Goal: Task Accomplishment & Management: Manage account settings

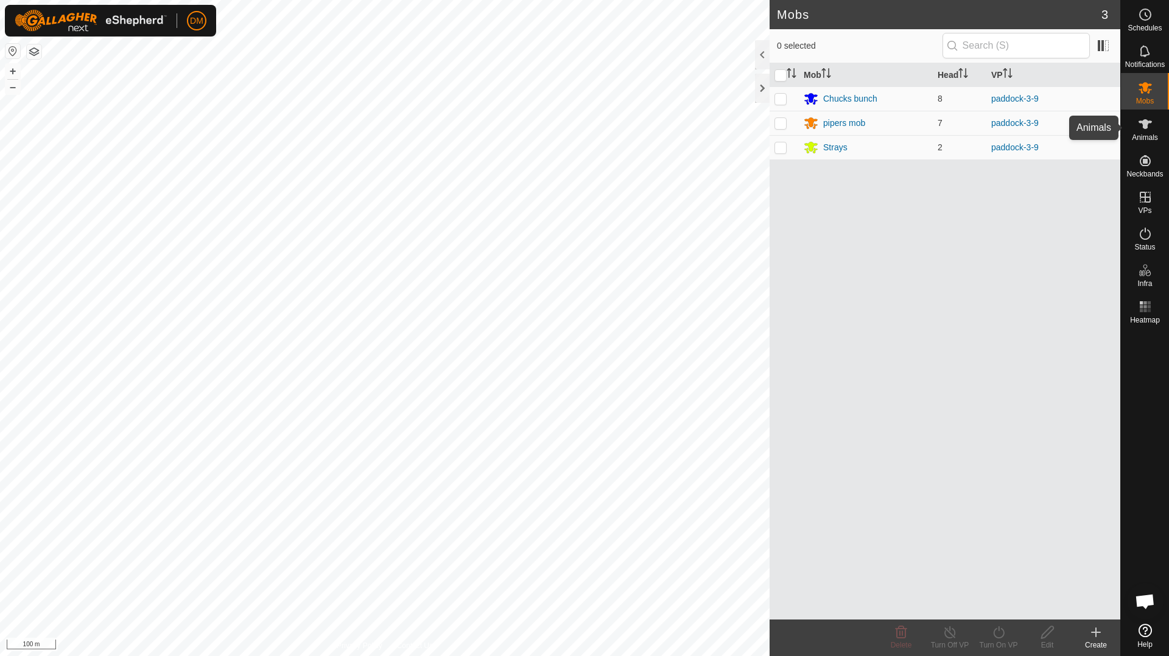
click at [1149, 130] on icon at bounding box center [1145, 124] width 15 height 15
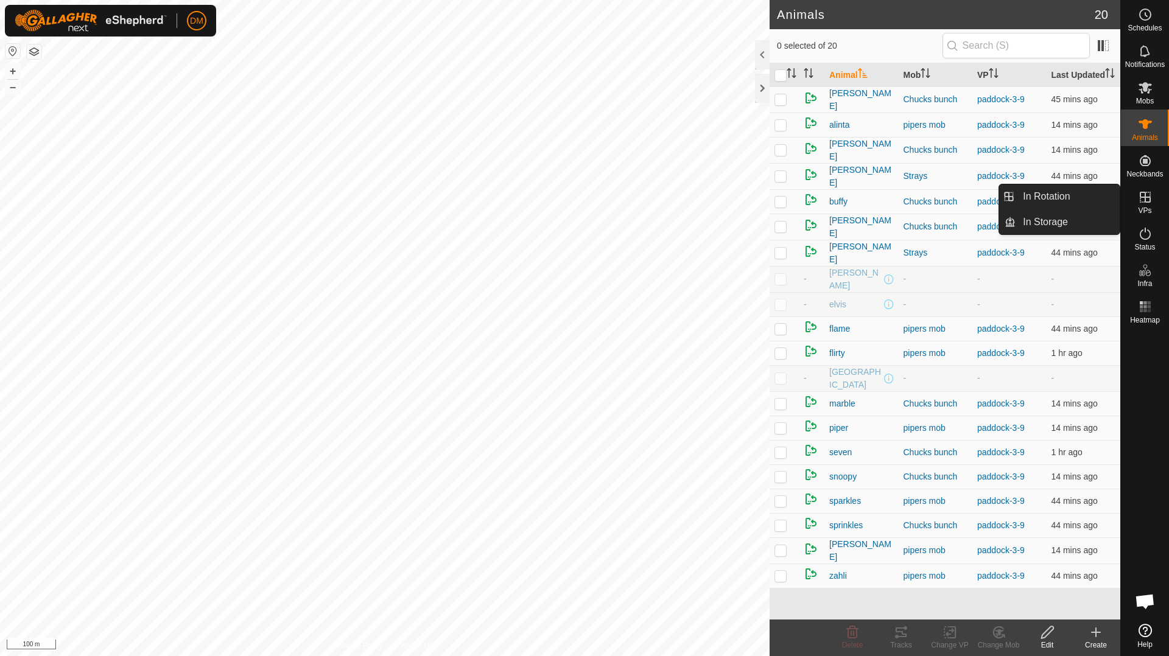
click at [1151, 203] on icon at bounding box center [1145, 197] width 15 height 15
click at [1060, 191] on link "In Rotation" at bounding box center [1067, 196] width 104 height 24
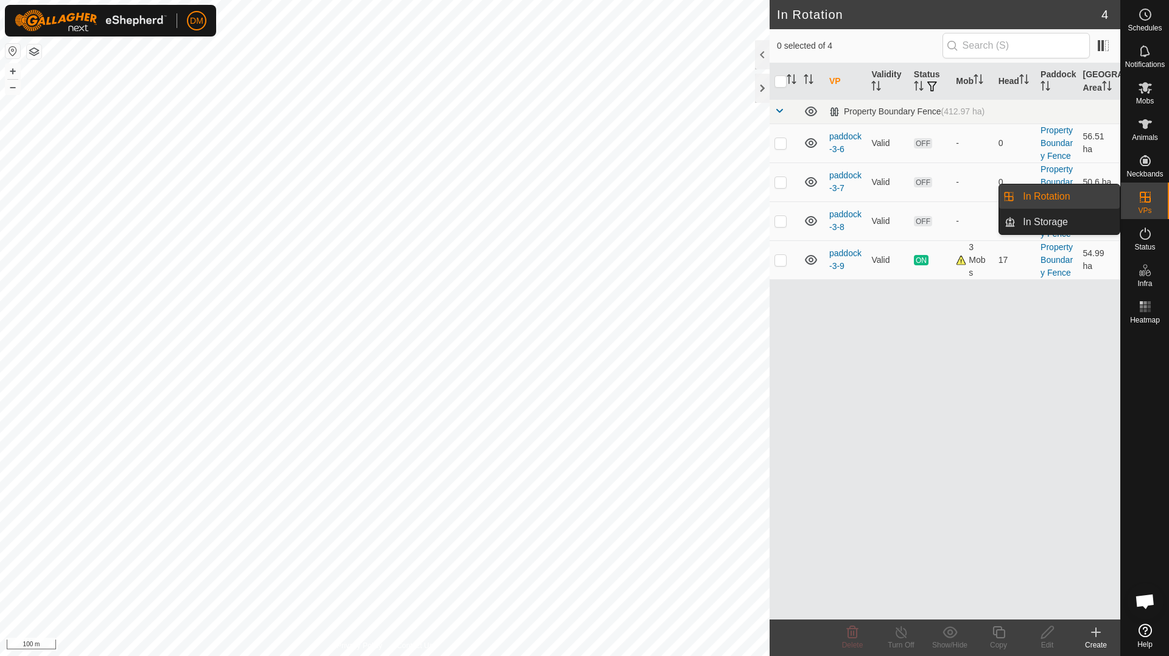
click at [1056, 195] on link "In Rotation" at bounding box center [1067, 196] width 104 height 24
click at [1032, 195] on link "In Rotation" at bounding box center [1067, 196] width 104 height 24
click at [1140, 477] on div at bounding box center [1145, 474] width 48 height 290
click at [1144, 203] on icon at bounding box center [1145, 197] width 15 height 15
click at [1062, 198] on link "In Rotation" at bounding box center [1067, 196] width 104 height 24
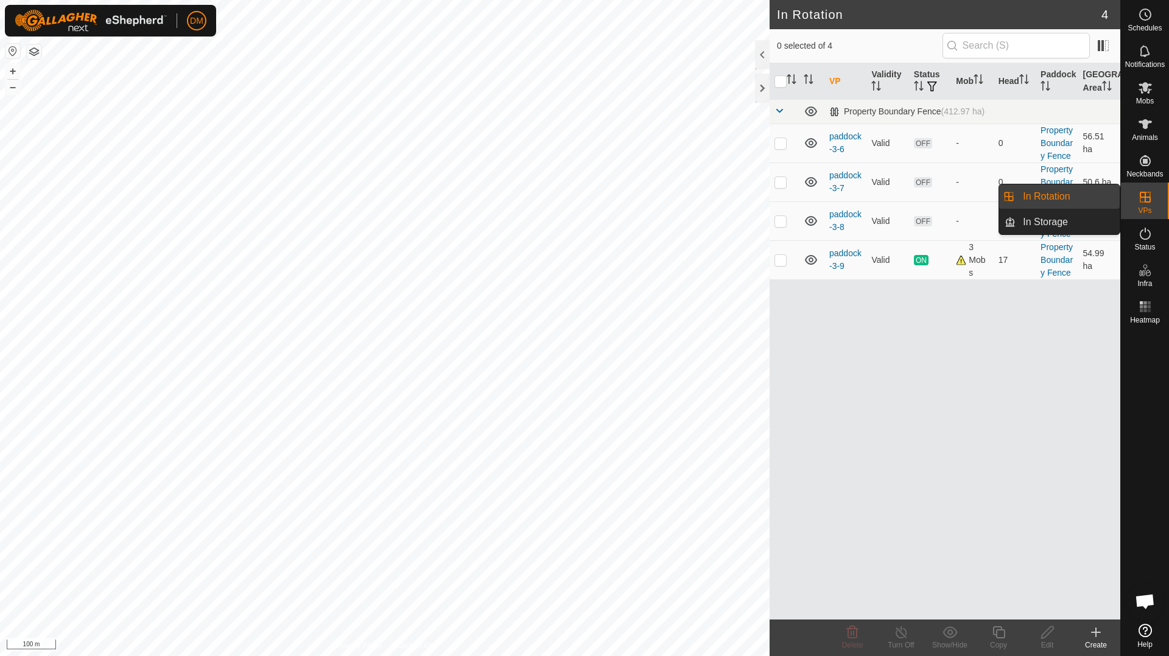
click at [1146, 210] on span "VPs" at bounding box center [1144, 210] width 13 height 7
click at [1048, 195] on link "In Rotation" at bounding box center [1067, 196] width 104 height 24
click at [782, 224] on p-checkbox at bounding box center [780, 221] width 12 height 10
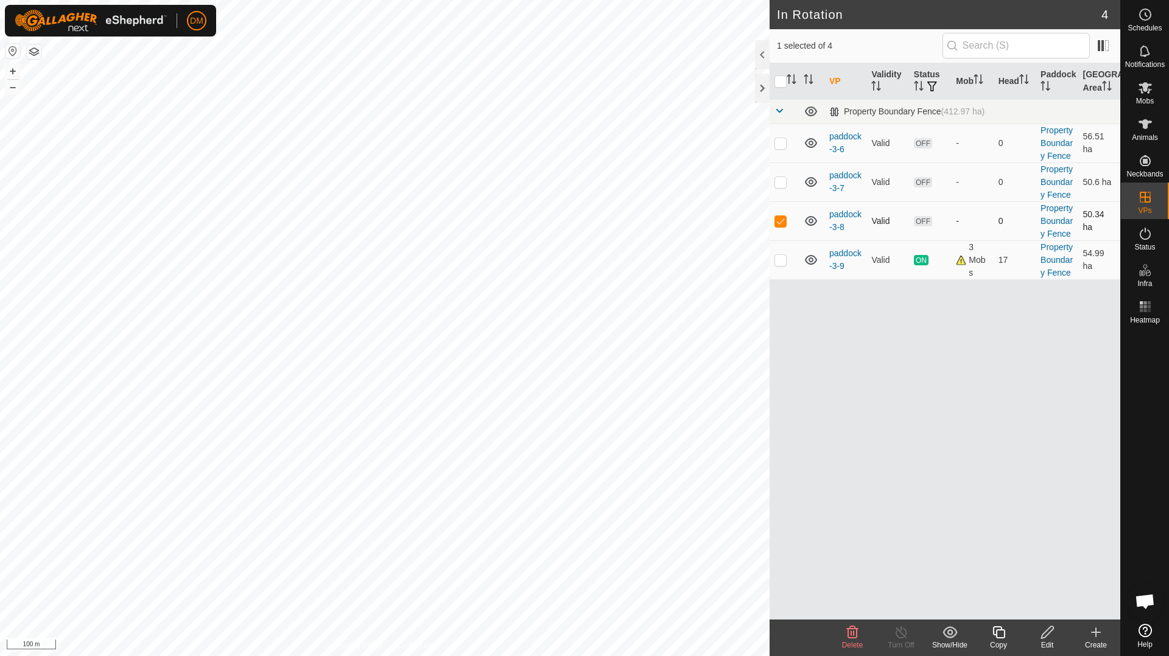
click at [782, 224] on p-checkbox at bounding box center [780, 221] width 12 height 10
click at [782, 223] on p-checkbox at bounding box center [780, 221] width 12 height 10
checkbox input "false"
click at [777, 268] on td at bounding box center [783, 259] width 29 height 39
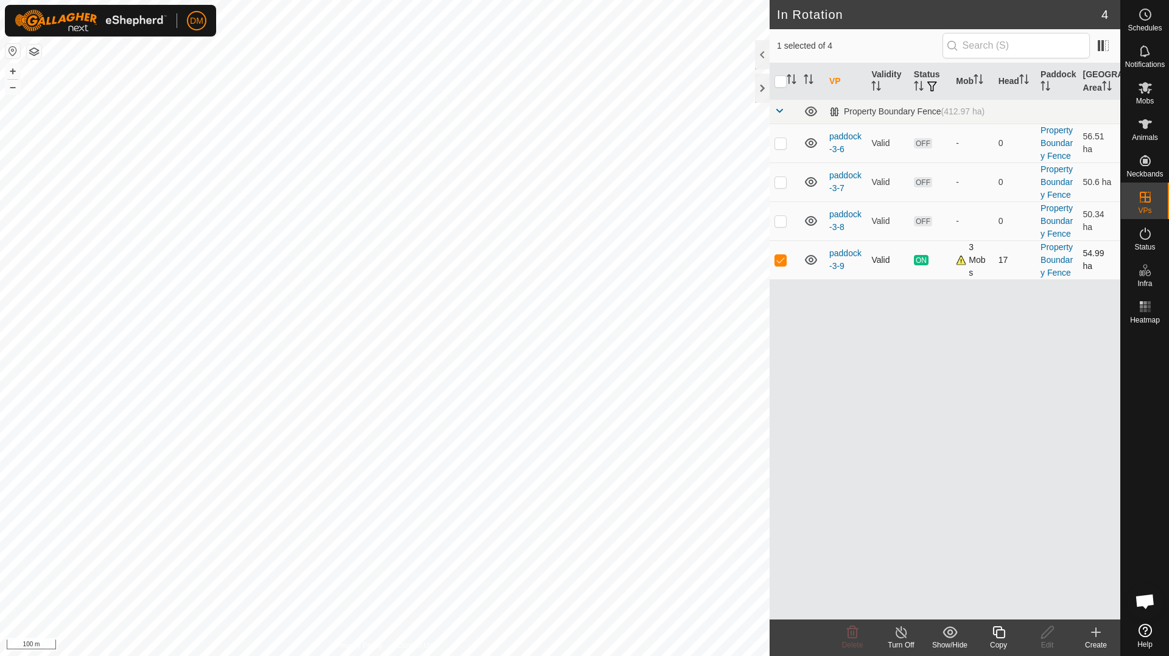
click at [780, 265] on td at bounding box center [783, 259] width 29 height 39
checkbox input "false"
click at [779, 222] on p-checkbox at bounding box center [780, 221] width 12 height 10
checkbox input "false"
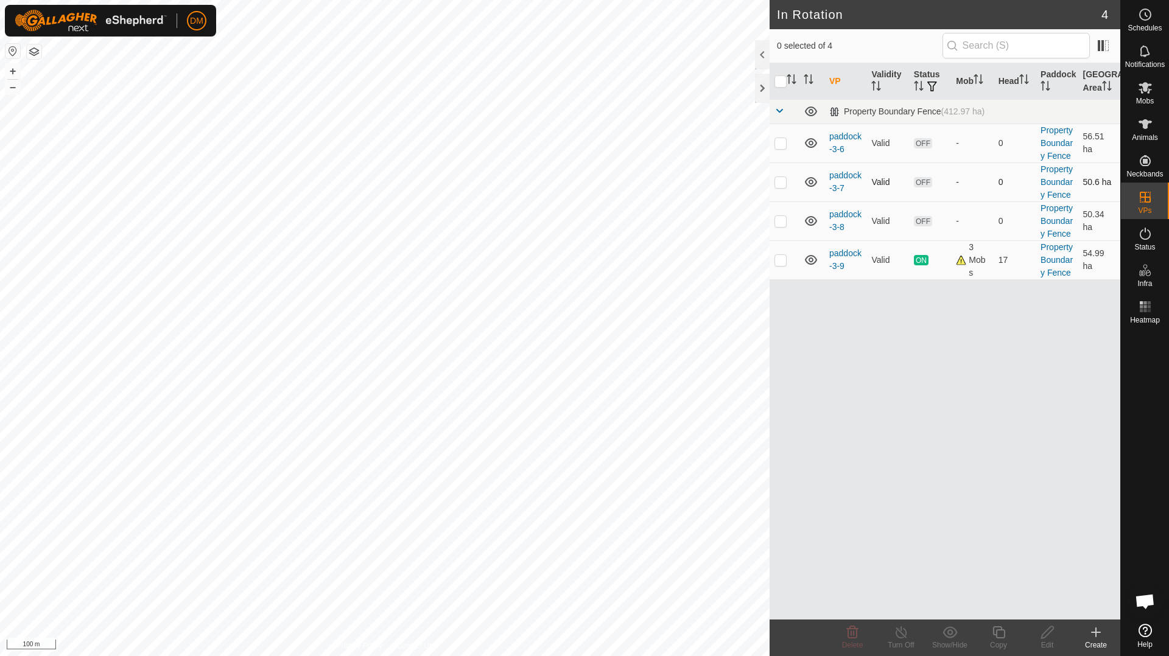
click at [779, 181] on p-checkbox at bounding box center [780, 182] width 12 height 10
checkbox input "false"
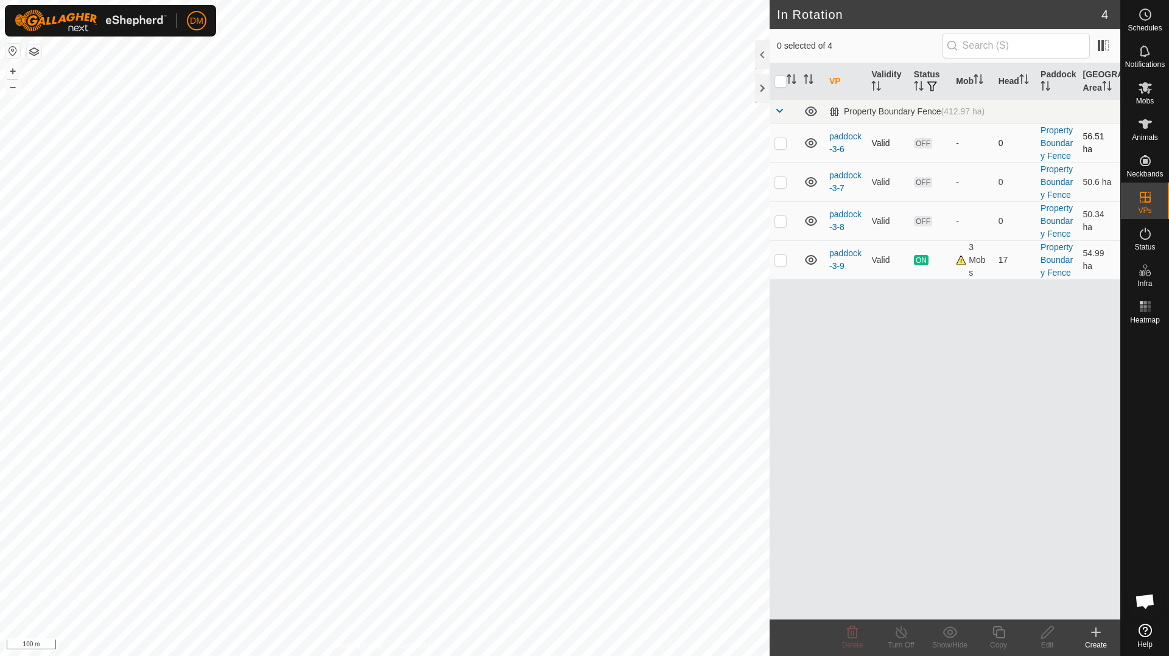
click at [782, 144] on p-checkbox at bounding box center [780, 143] width 12 height 10
checkbox input "false"
click at [1097, 46] on span at bounding box center [1102, 45] width 19 height 19
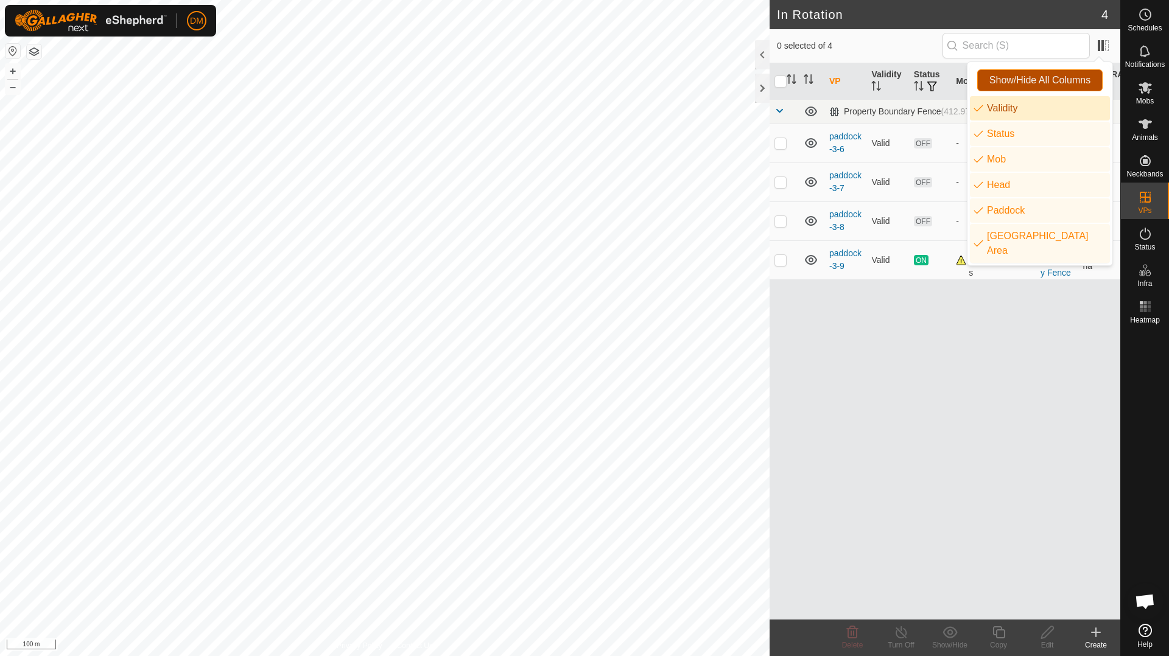
click at [1032, 79] on span "Show/Hide All Columns" at bounding box center [1039, 80] width 101 height 11
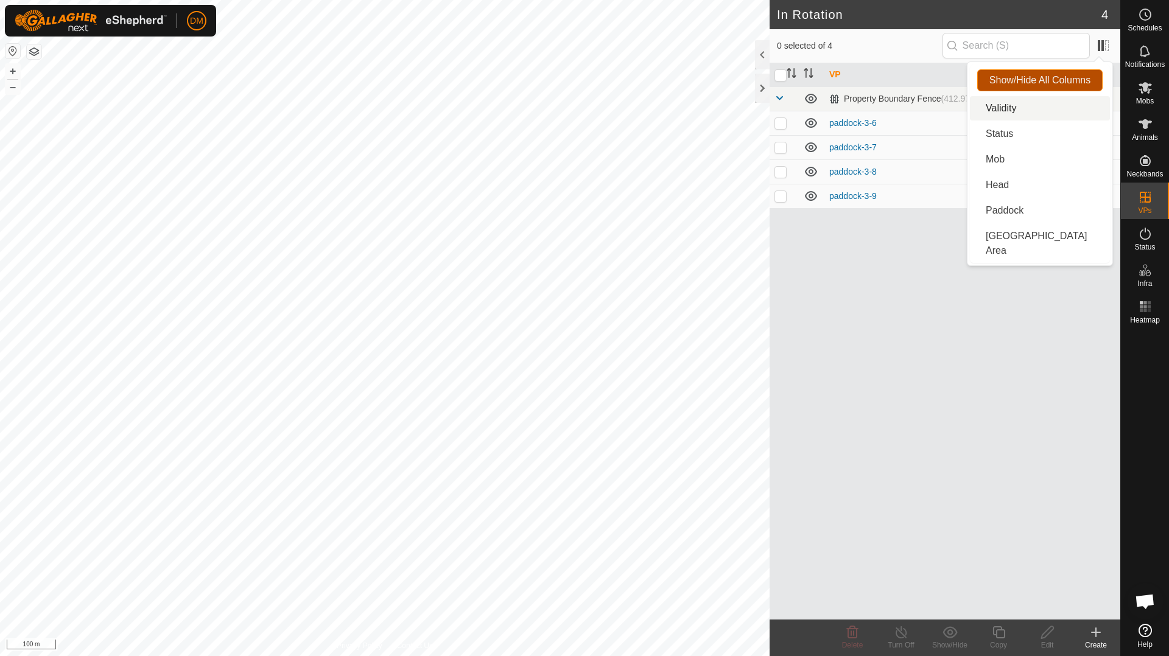
click at [1032, 79] on span "Show/Hide All Columns" at bounding box center [1039, 80] width 101 height 11
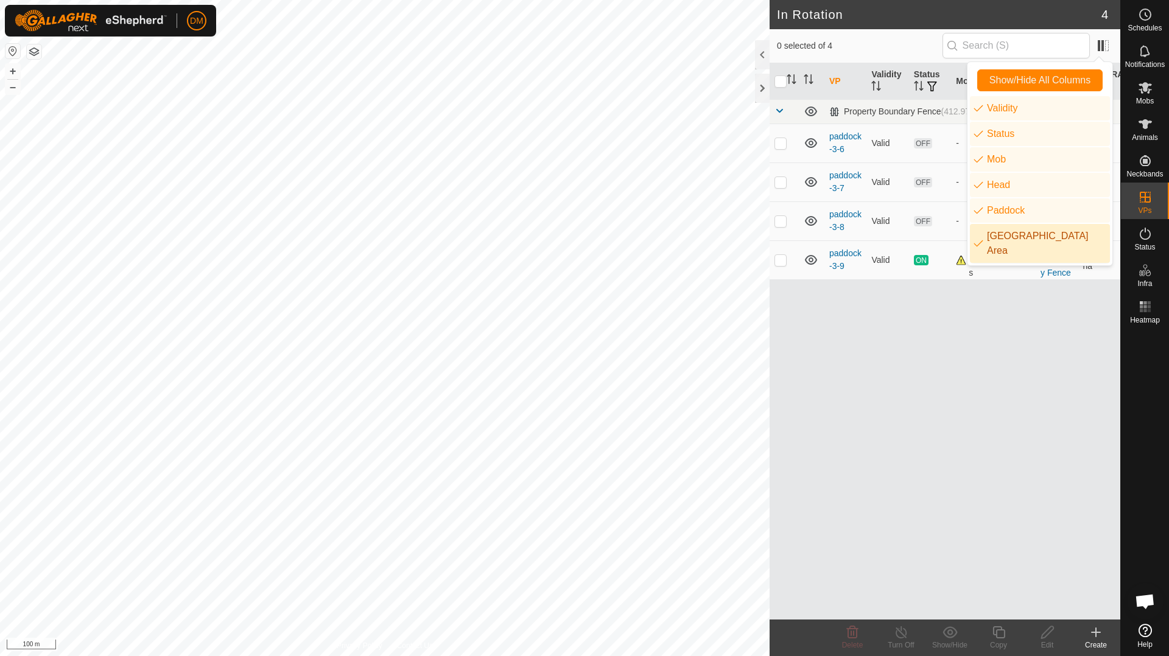
click at [1045, 348] on div "VP Validity Status Mob Head Paddock Grazing Area Property Boundary Fence (412.9…" at bounding box center [944, 341] width 351 height 556
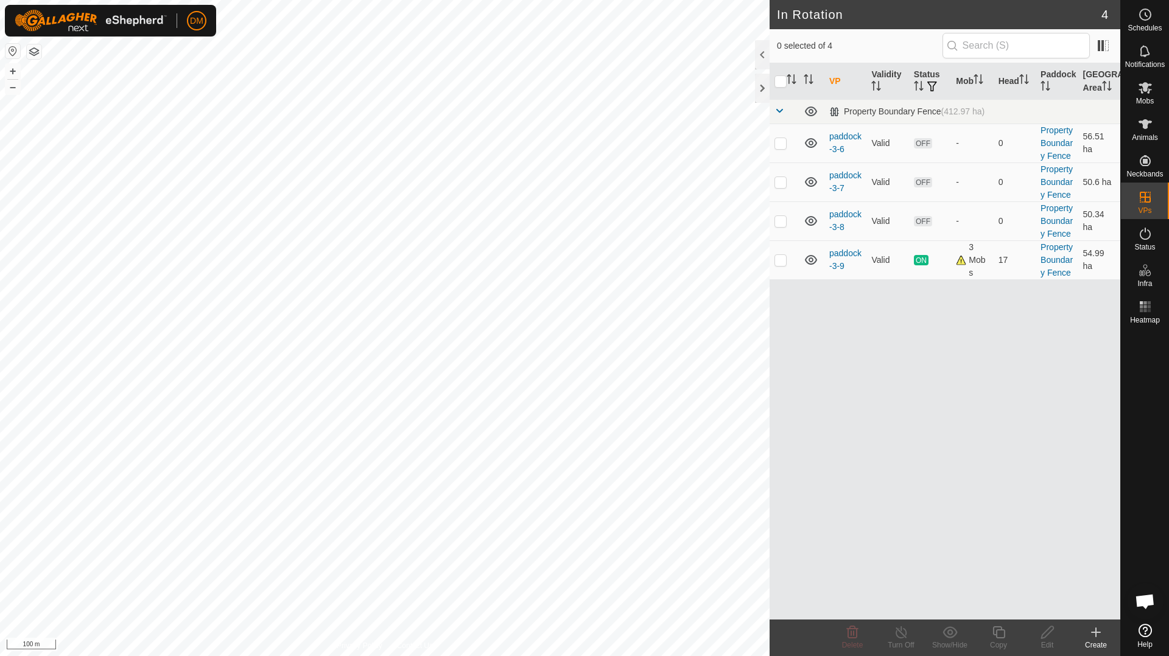
click at [1069, 9] on h2 "In Rotation" at bounding box center [939, 14] width 324 height 15
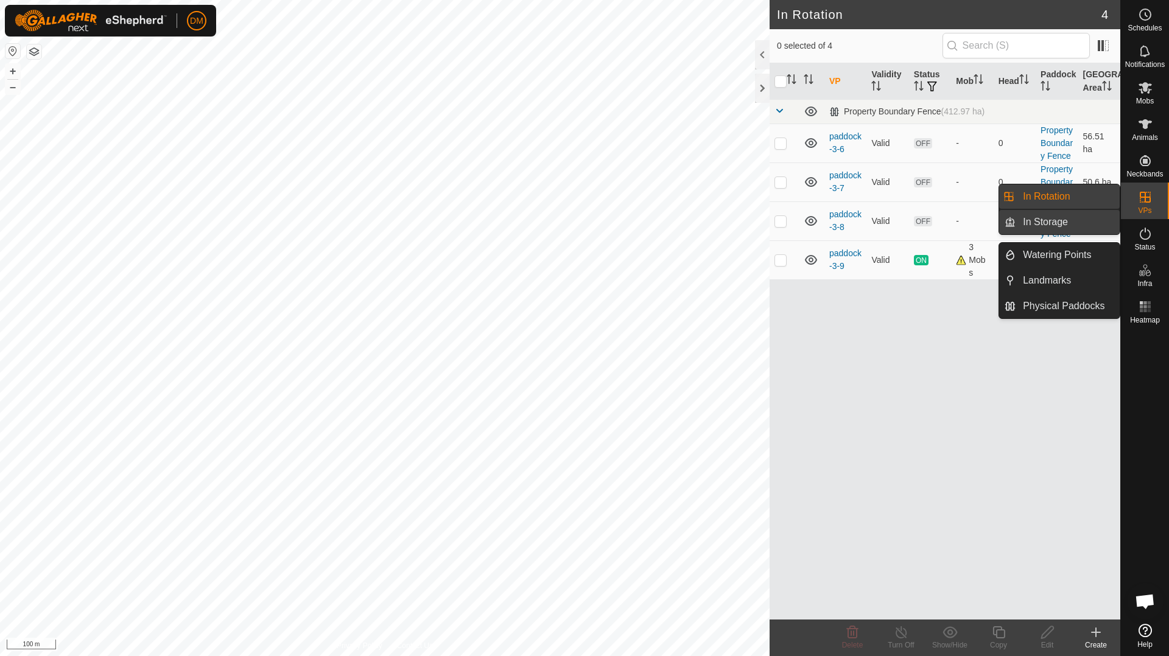
click at [1035, 223] on link "In Storage" at bounding box center [1067, 222] width 104 height 24
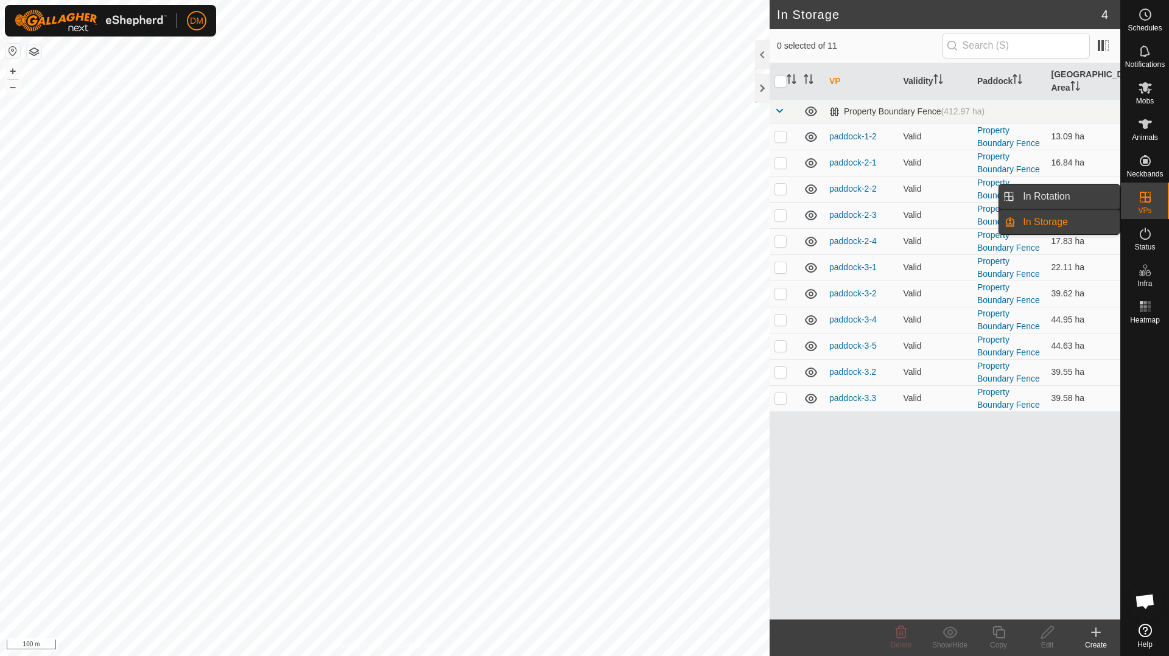
click at [1046, 194] on link "In Rotation" at bounding box center [1067, 196] width 104 height 24
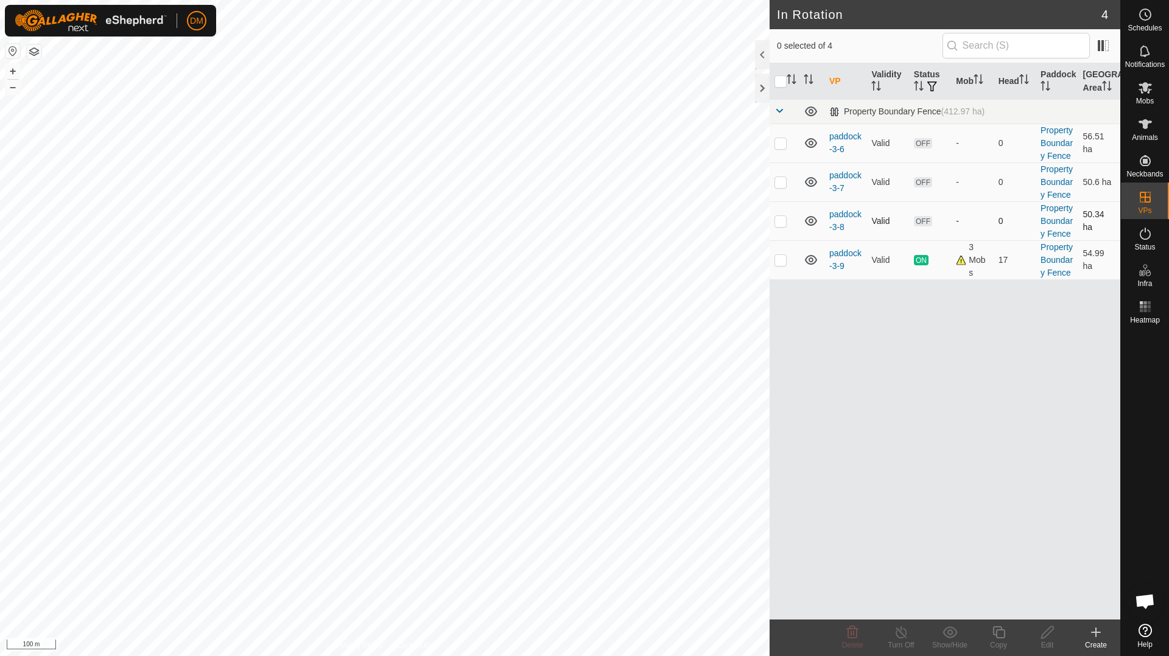
click at [782, 221] on p-checkbox at bounding box center [780, 221] width 12 height 10
checkbox input "true"
click at [948, 634] on icon at bounding box center [949, 632] width 15 height 12
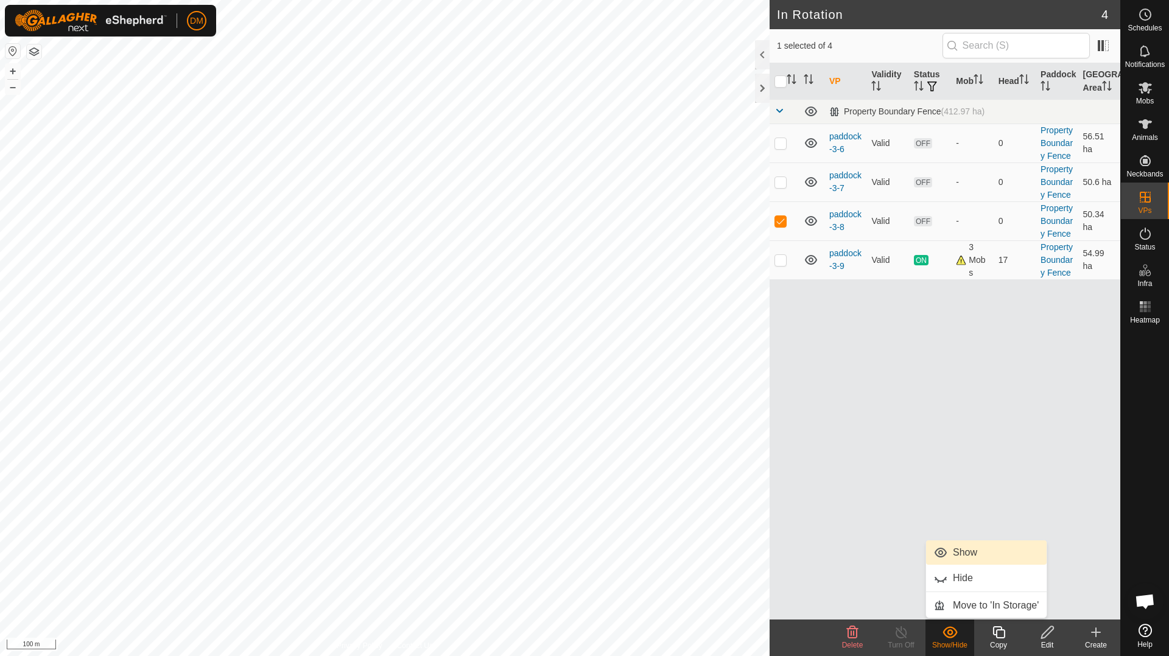
click at [979, 552] on link "Show" at bounding box center [986, 553] width 121 height 24
click at [956, 634] on icon at bounding box center [949, 632] width 15 height 12
click at [1054, 466] on div "VP Validity Status Mob Head Paddock Grazing Area Property Boundary Fence (412.9…" at bounding box center [944, 341] width 351 height 556
click at [783, 184] on p-checkbox at bounding box center [780, 182] width 12 height 10
checkbox input "true"
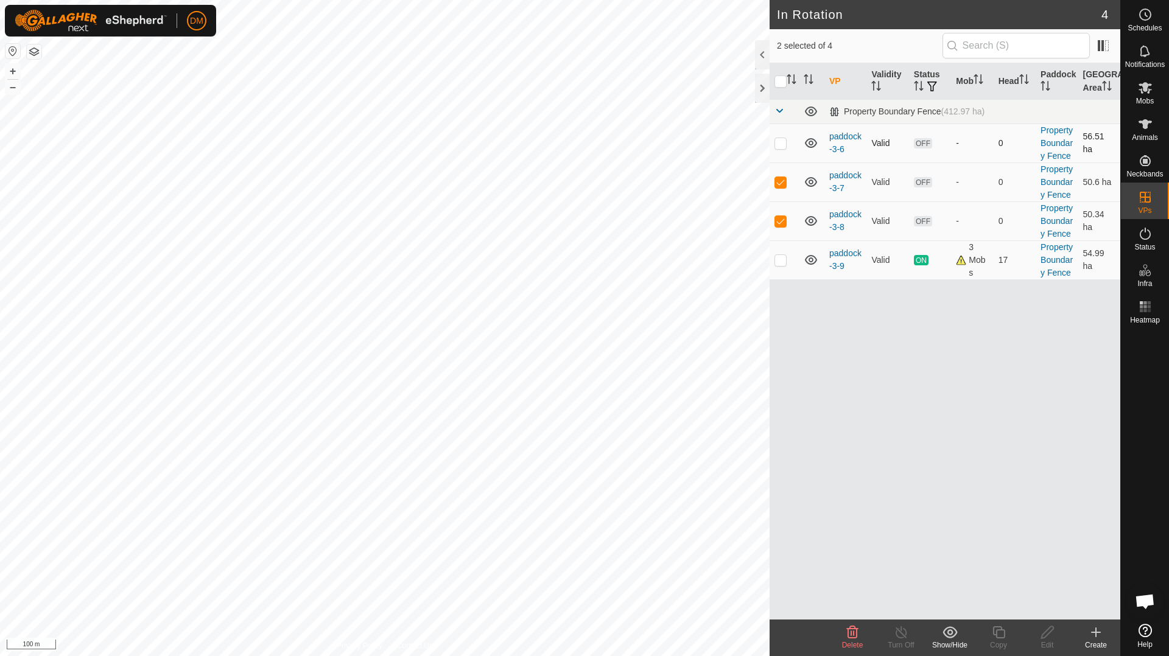
click at [781, 147] on p-checkbox at bounding box center [780, 143] width 12 height 10
checkbox input "true"
click at [948, 636] on icon at bounding box center [949, 632] width 15 height 15
click at [784, 225] on p-checkbox at bounding box center [780, 221] width 12 height 10
checkbox input "false"
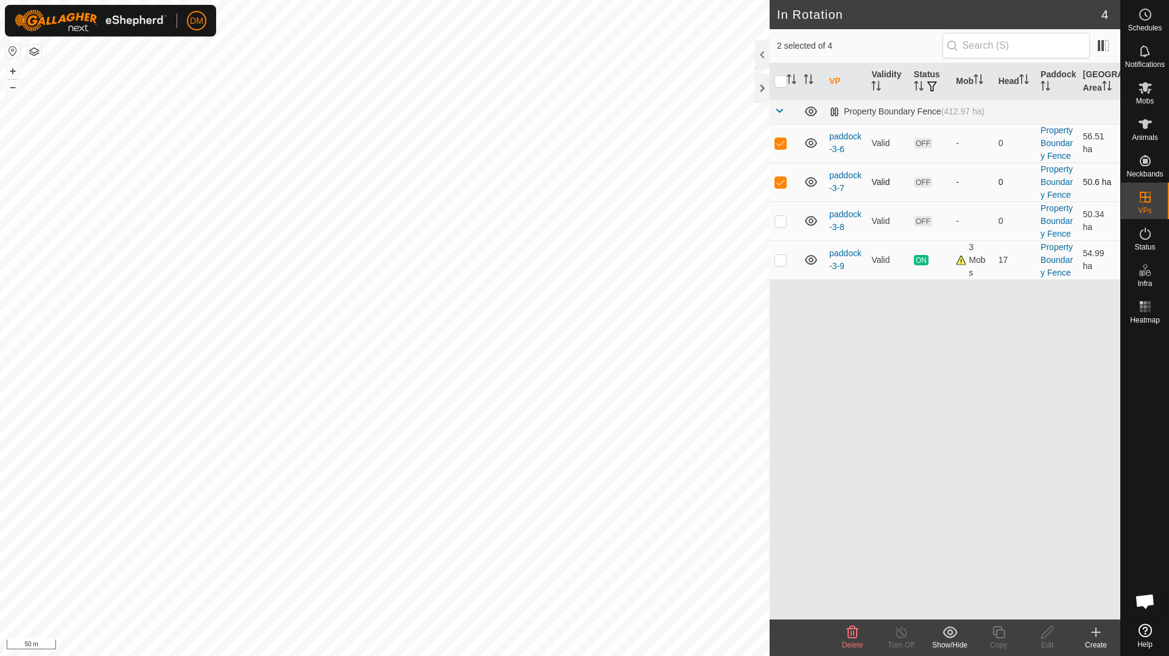
click at [782, 182] on p-checkbox at bounding box center [780, 182] width 12 height 10
checkbox input "false"
click at [779, 147] on p-checkbox at bounding box center [780, 143] width 12 height 10
checkbox input "false"
click at [843, 177] on link "paddock-3-7" at bounding box center [845, 181] width 32 height 23
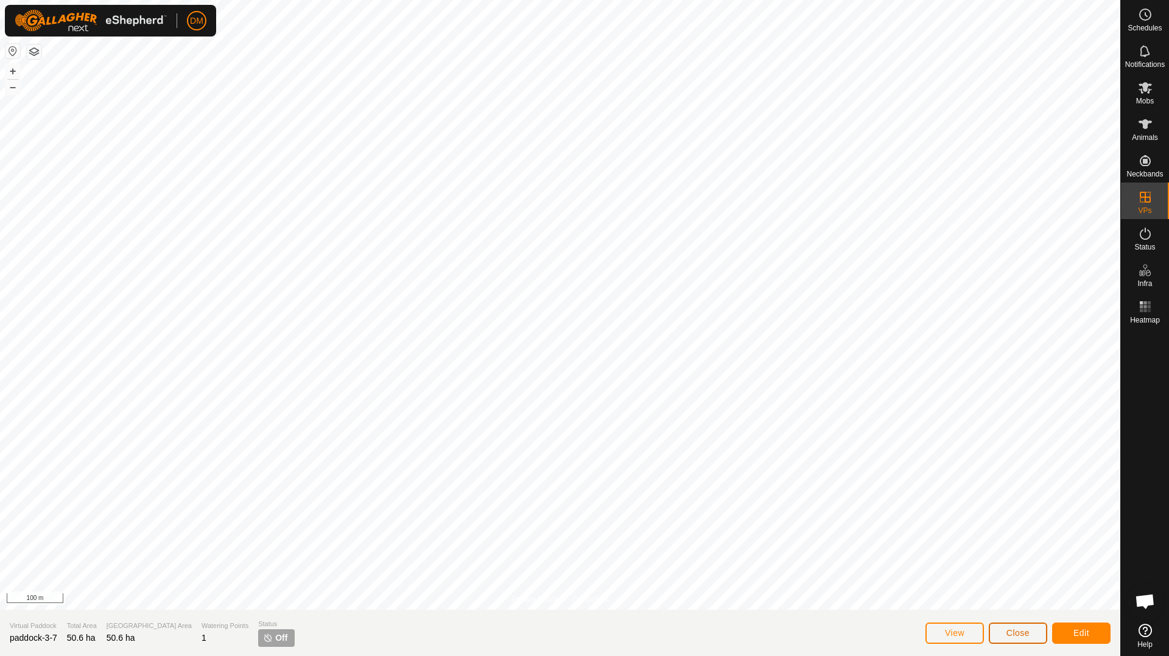
click at [1020, 637] on button "Close" at bounding box center [1018, 633] width 58 height 21
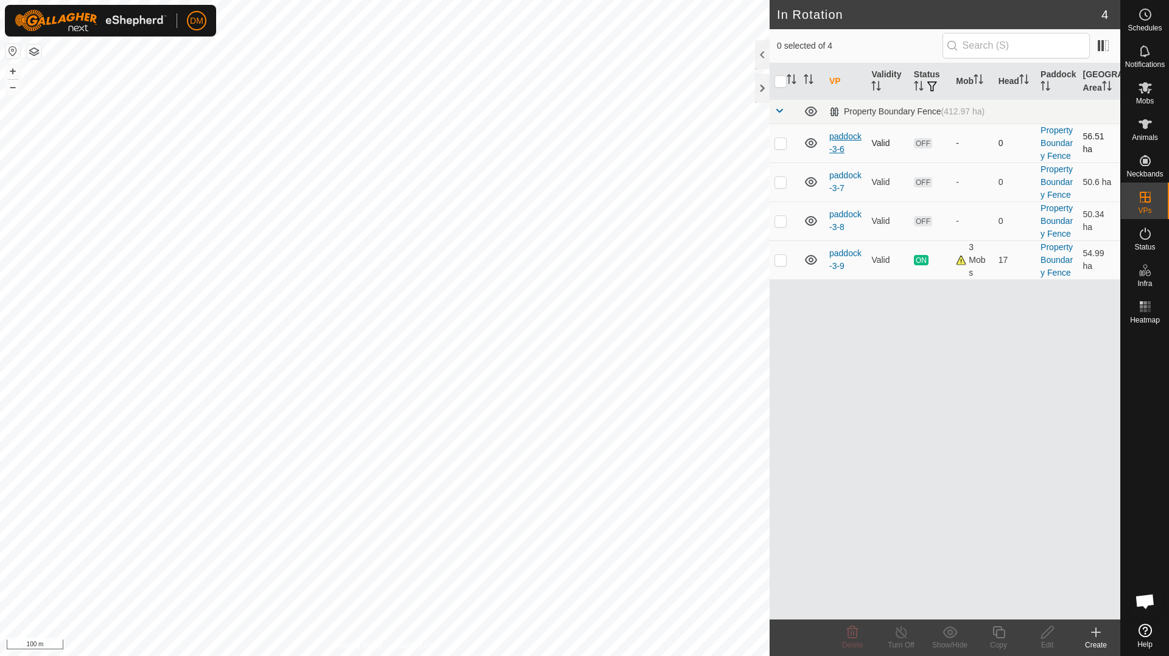
click at [843, 135] on link "paddock-3-6" at bounding box center [845, 142] width 32 height 23
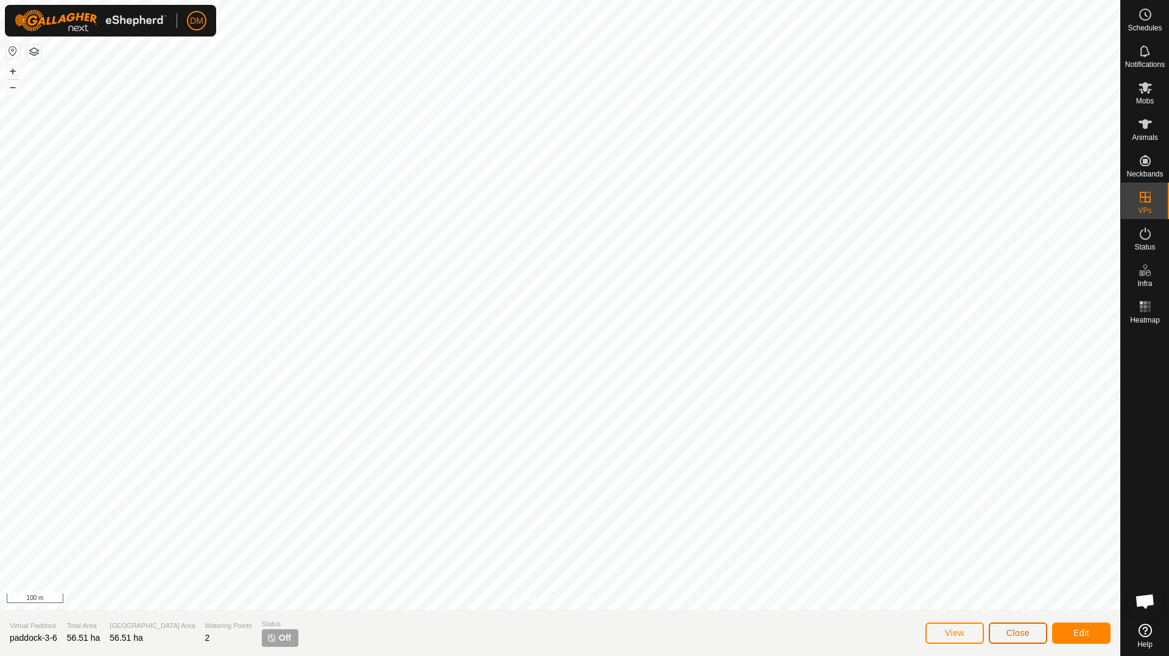
click at [1012, 634] on span "Close" at bounding box center [1017, 633] width 23 height 10
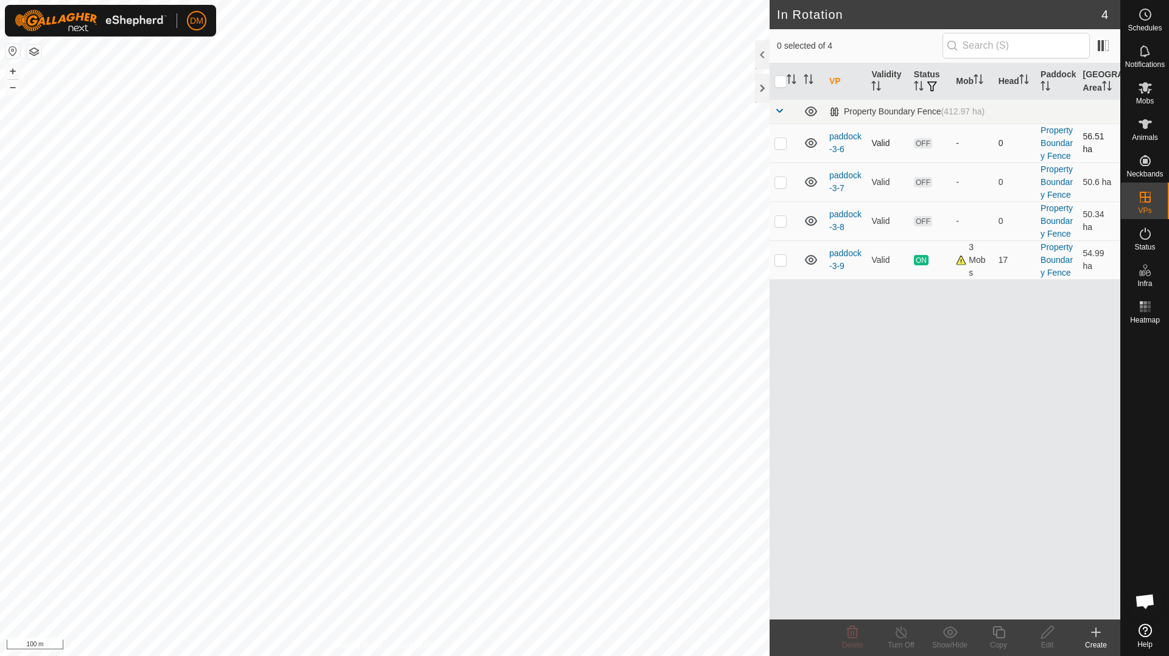
click at [778, 142] on p-checkbox at bounding box center [780, 143] width 12 height 10
checkbox input "true"
drag, startPoint x: 780, startPoint y: 183, endPoint x: 777, endPoint y: 202, distance: 19.2
click at [780, 183] on p-checkbox at bounding box center [780, 182] width 12 height 10
checkbox input "true"
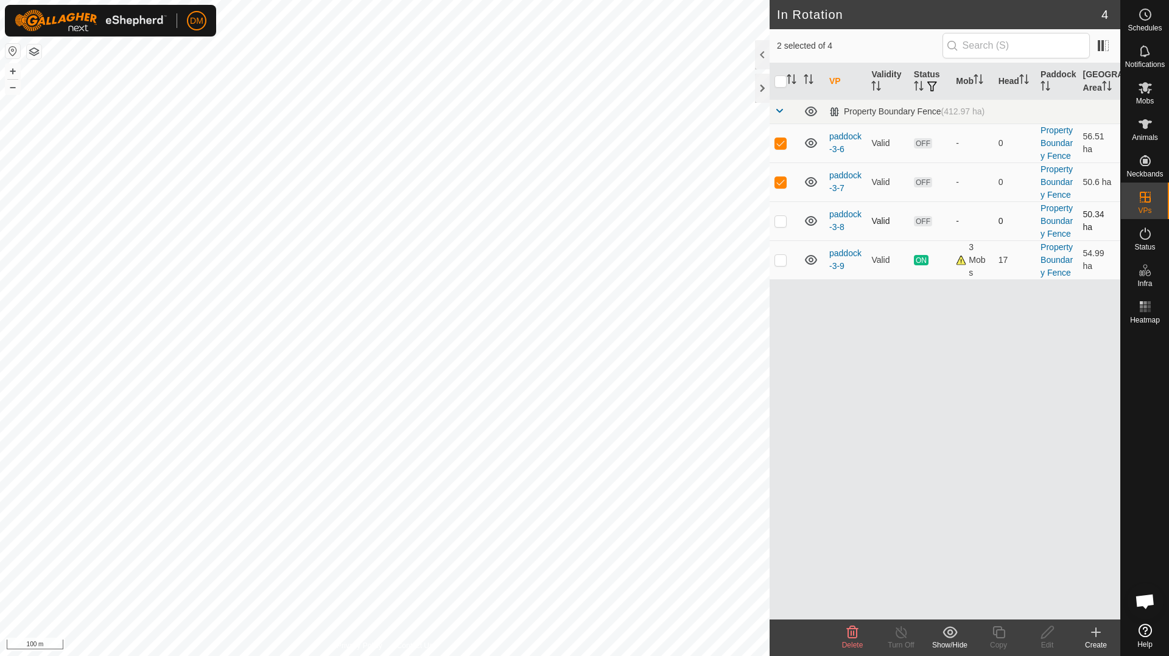
click at [777, 222] on p-checkbox at bounding box center [780, 221] width 12 height 10
checkbox input "true"
click at [852, 632] on icon at bounding box center [853, 632] width 12 height 12
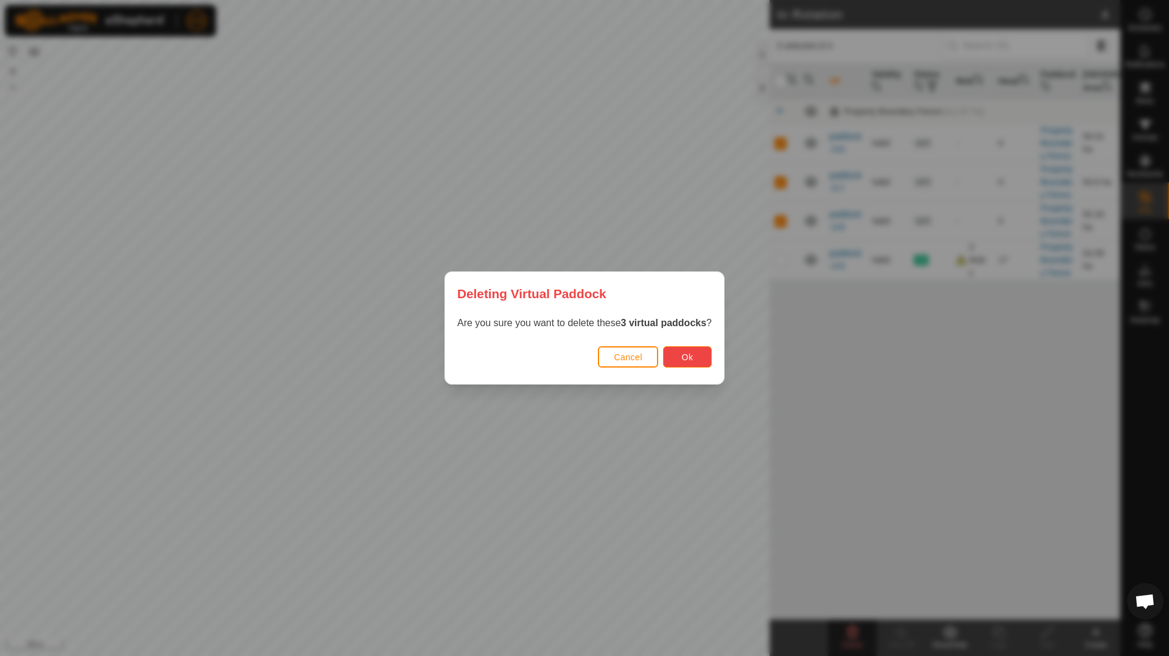
click at [688, 354] on span "Ok" at bounding box center [688, 357] width 12 height 10
checkbox input "false"
